Goal: Find specific page/section: Find specific page/section

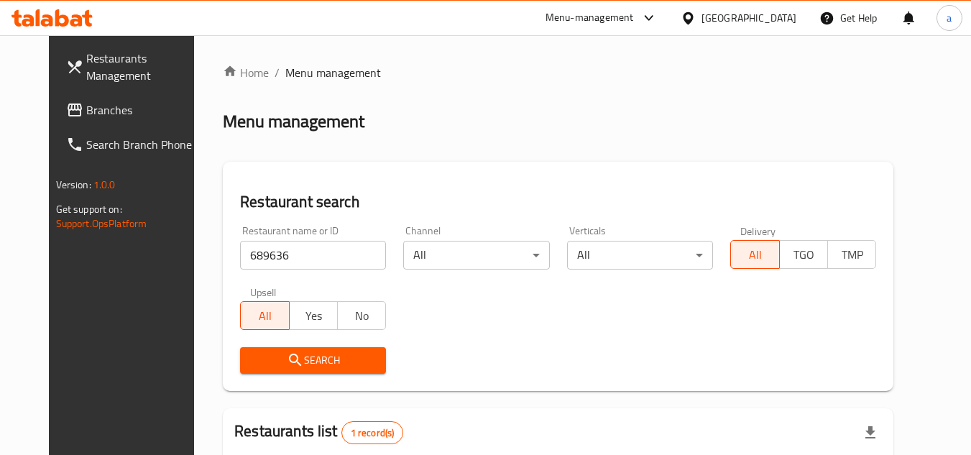
click at [86, 117] on span "Branches" at bounding box center [143, 109] width 114 height 17
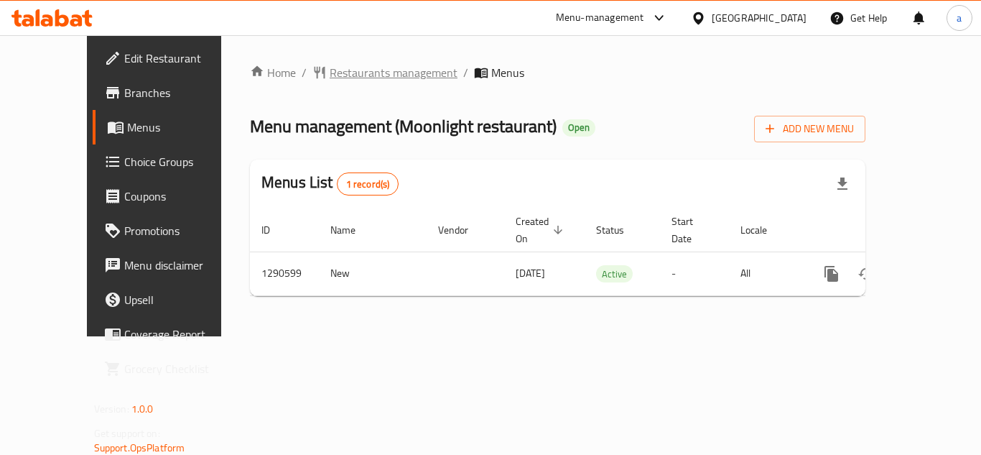
click at [368, 70] on span "Restaurants management" at bounding box center [394, 72] width 128 height 17
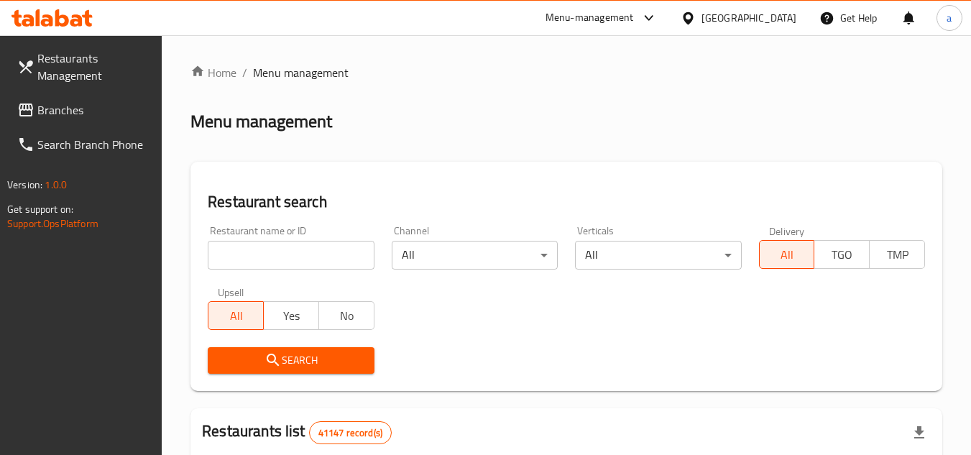
click at [303, 249] on input "search" at bounding box center [291, 255] width 166 height 29
paste input "698261"
type input "698261"
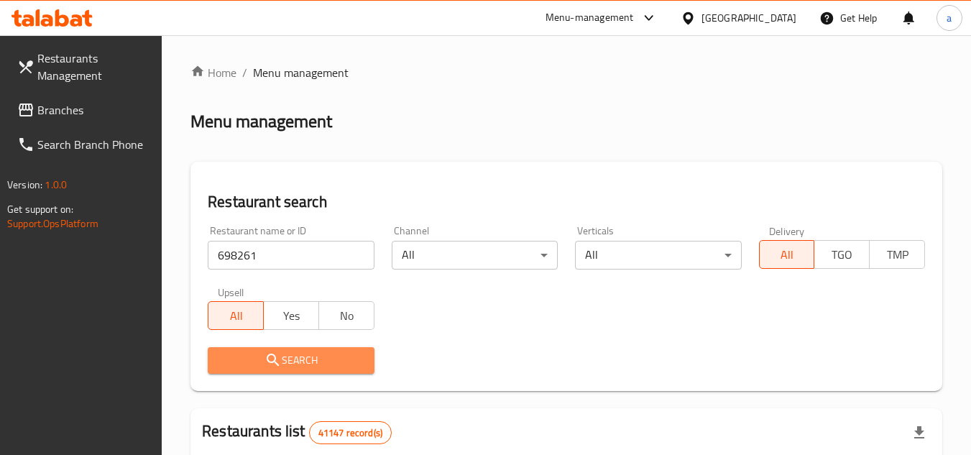
click at [353, 351] on span "Search" at bounding box center [290, 360] width 143 height 18
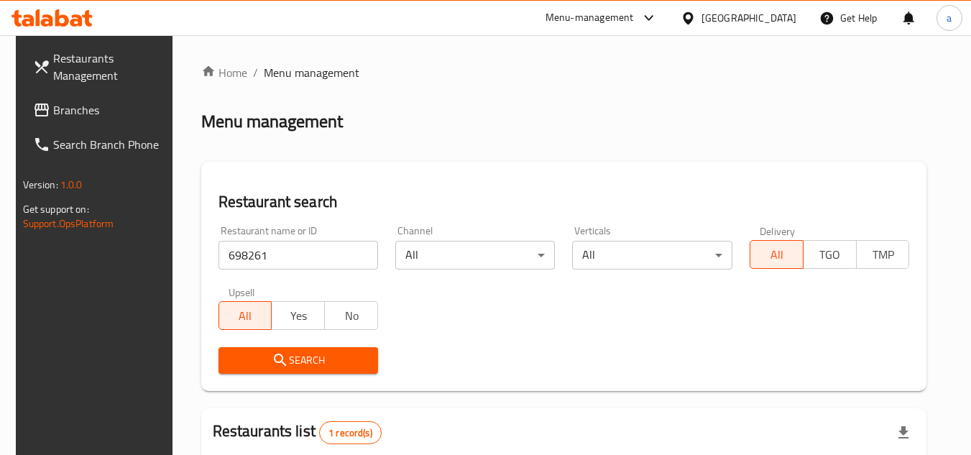
click at [293, 366] on span "Search" at bounding box center [298, 360] width 137 height 18
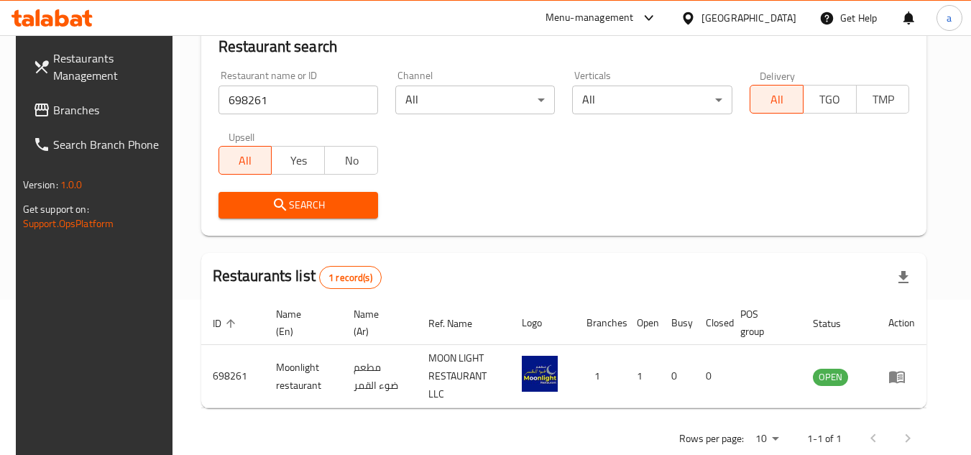
scroll to position [174, 0]
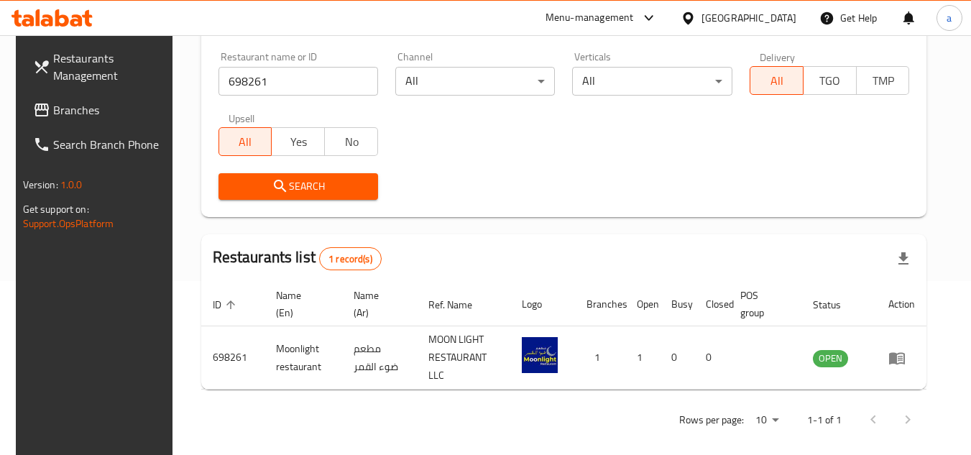
click at [733, 21] on div "[GEOGRAPHIC_DATA]" at bounding box center [748, 18] width 95 height 16
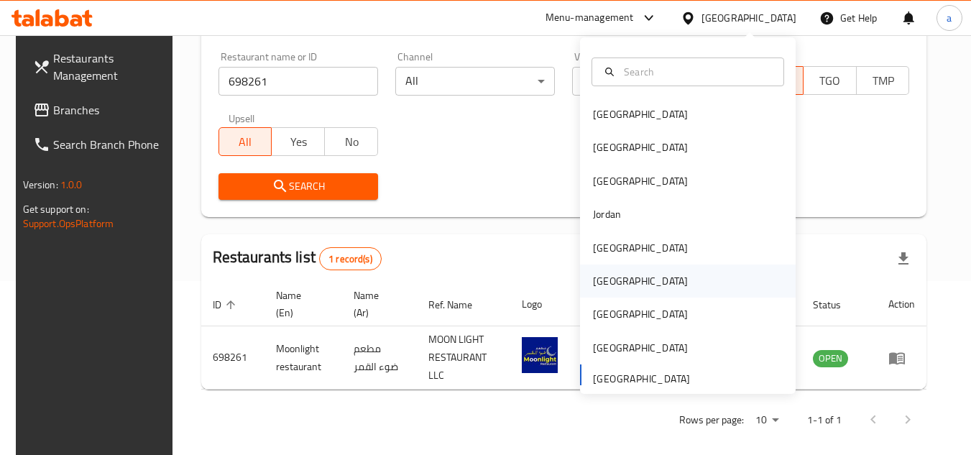
click at [635, 279] on div "Oman" at bounding box center [688, 280] width 216 height 33
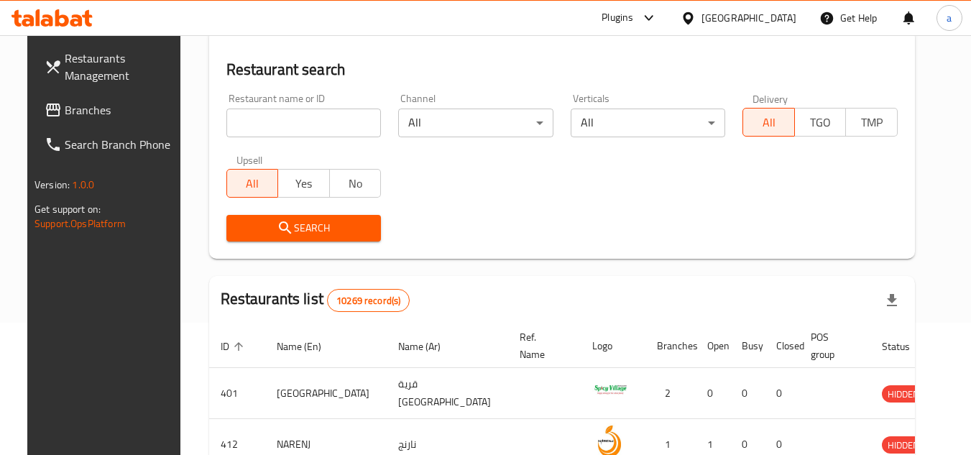
scroll to position [174, 0]
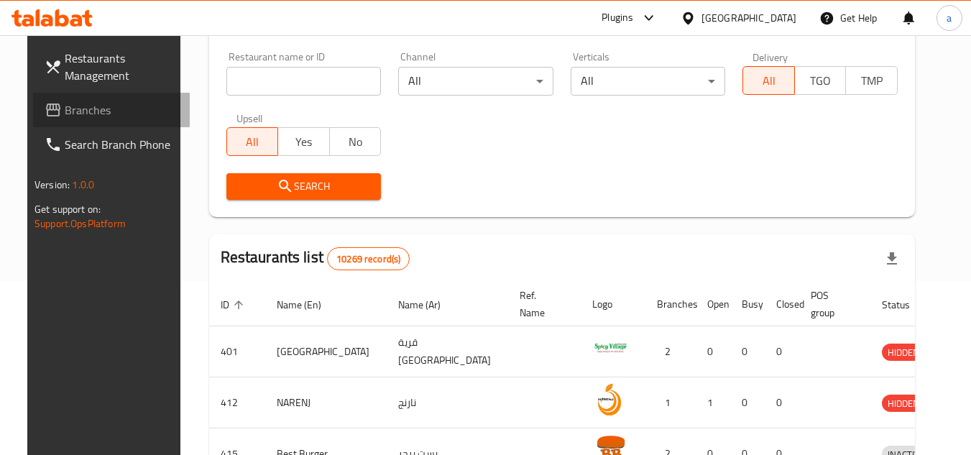
click at [65, 106] on span "Branches" at bounding box center [122, 109] width 114 height 17
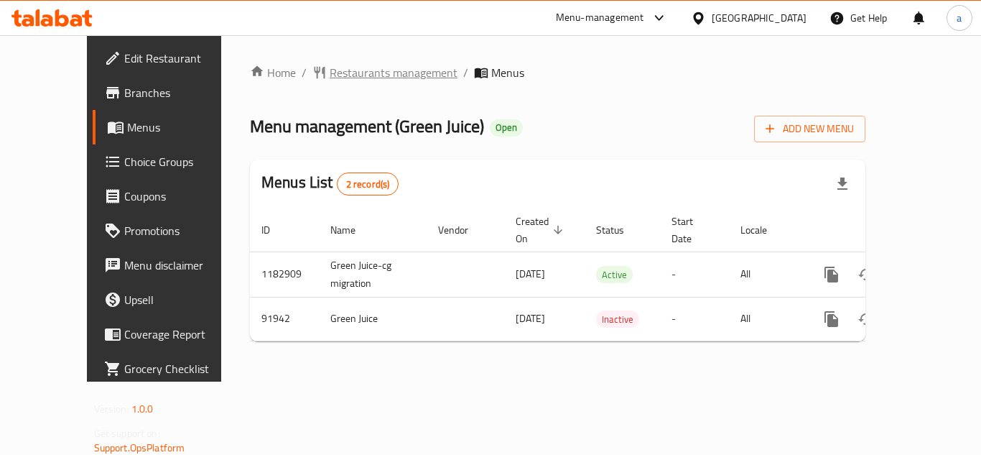
click at [341, 77] on span "Restaurants management" at bounding box center [394, 72] width 128 height 17
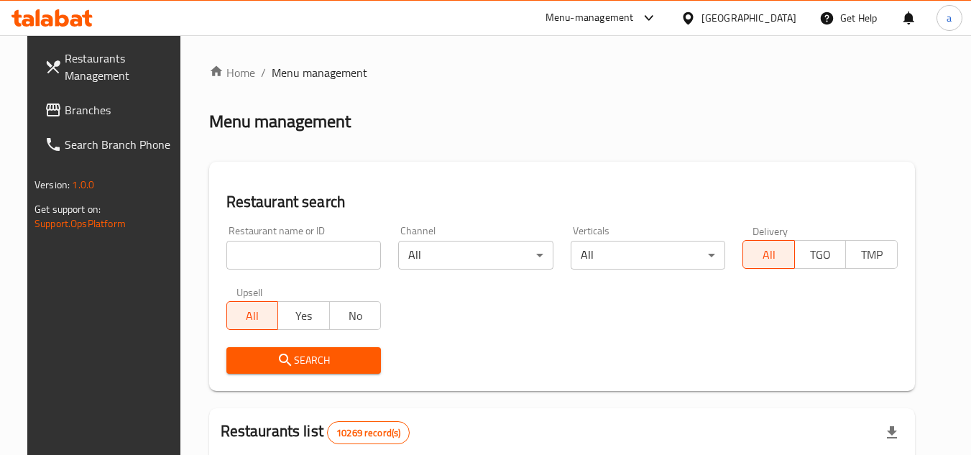
click at [276, 251] on input "search" at bounding box center [303, 255] width 155 height 29
paste input "601581"
type input "601581"
click at [297, 355] on span "Search" at bounding box center [304, 360] width 132 height 18
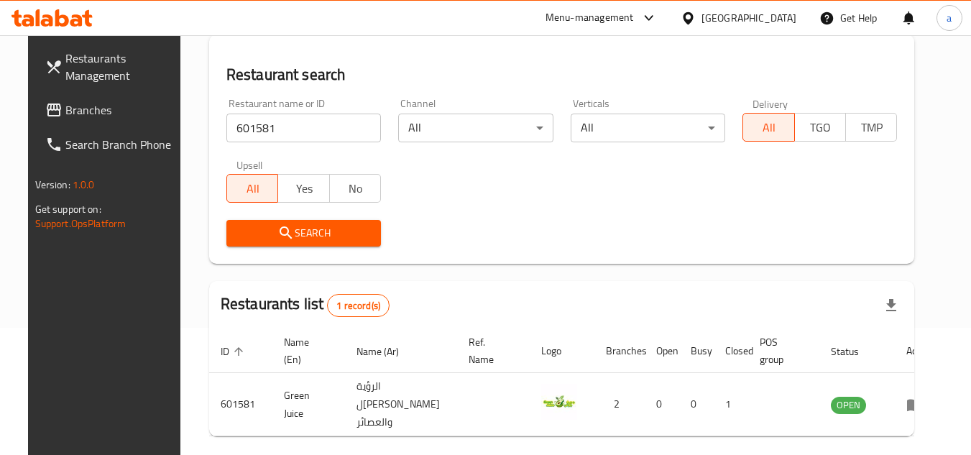
scroll to position [174, 0]
